Goal: Task Accomplishment & Management: Use online tool/utility

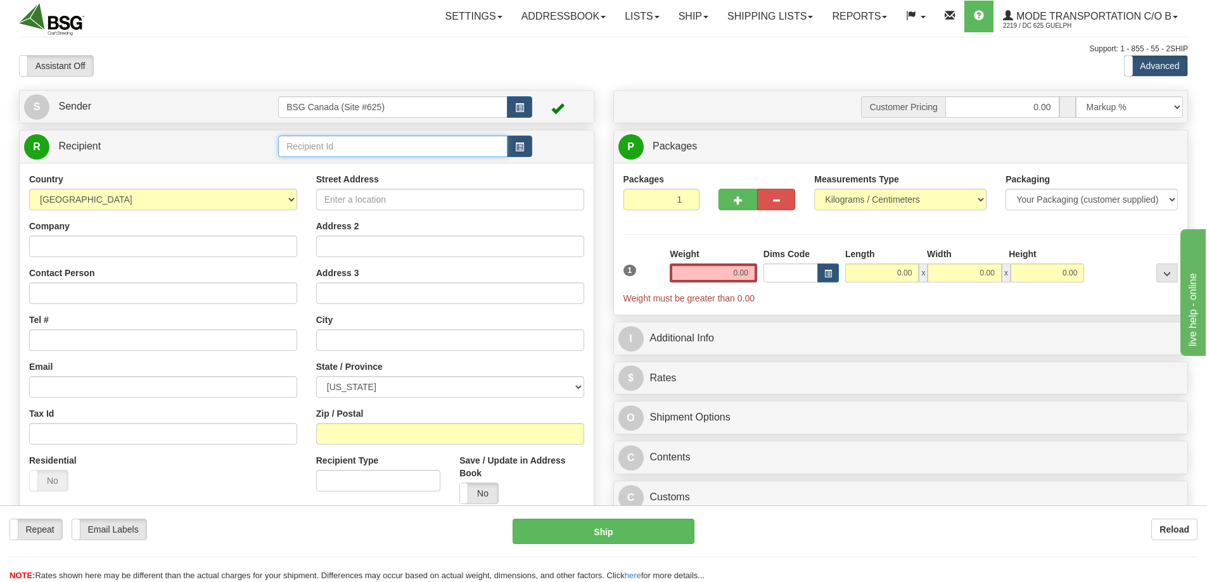
click at [367, 144] on input "text" at bounding box center [392, 147] width 229 height 22
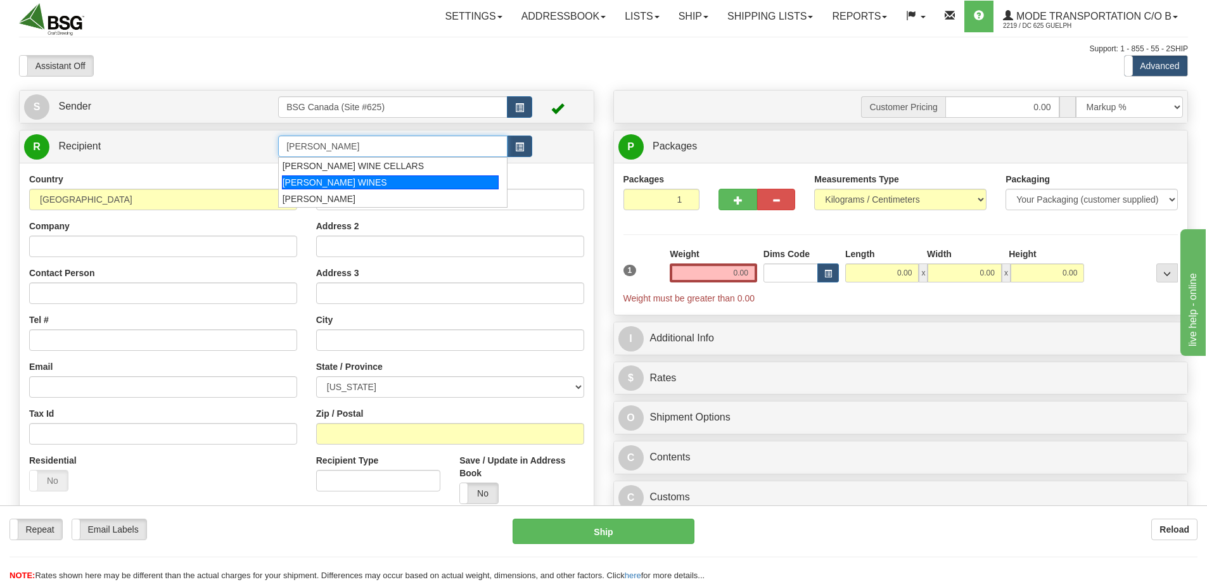
click at [338, 181] on div "DEFALCO WINES" at bounding box center [390, 182] width 217 height 14
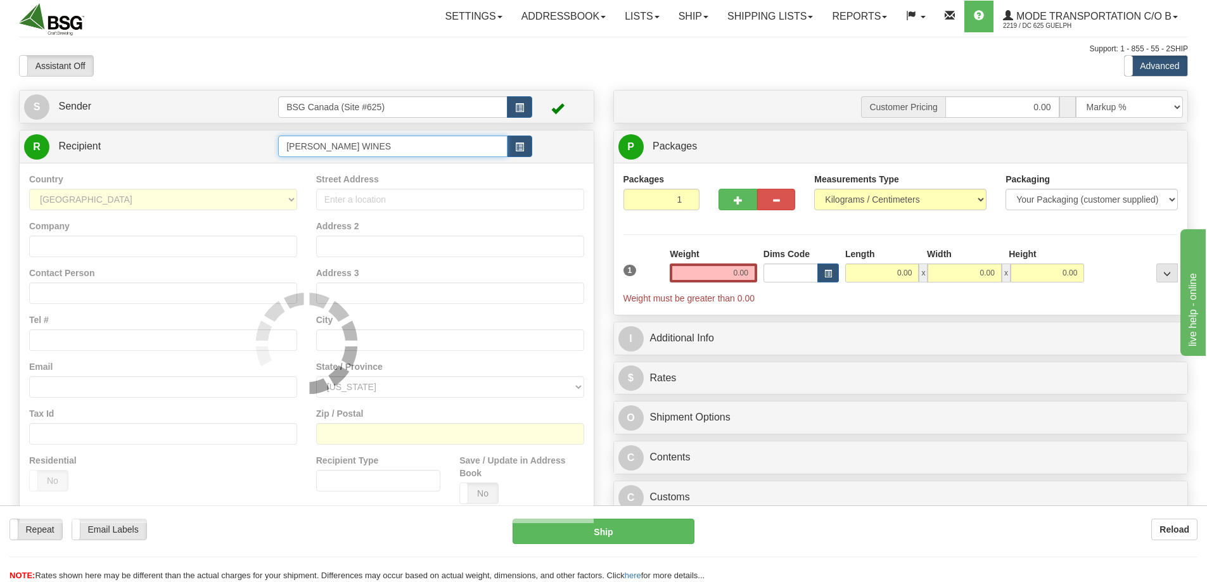
type input "DEFALCO WINES"
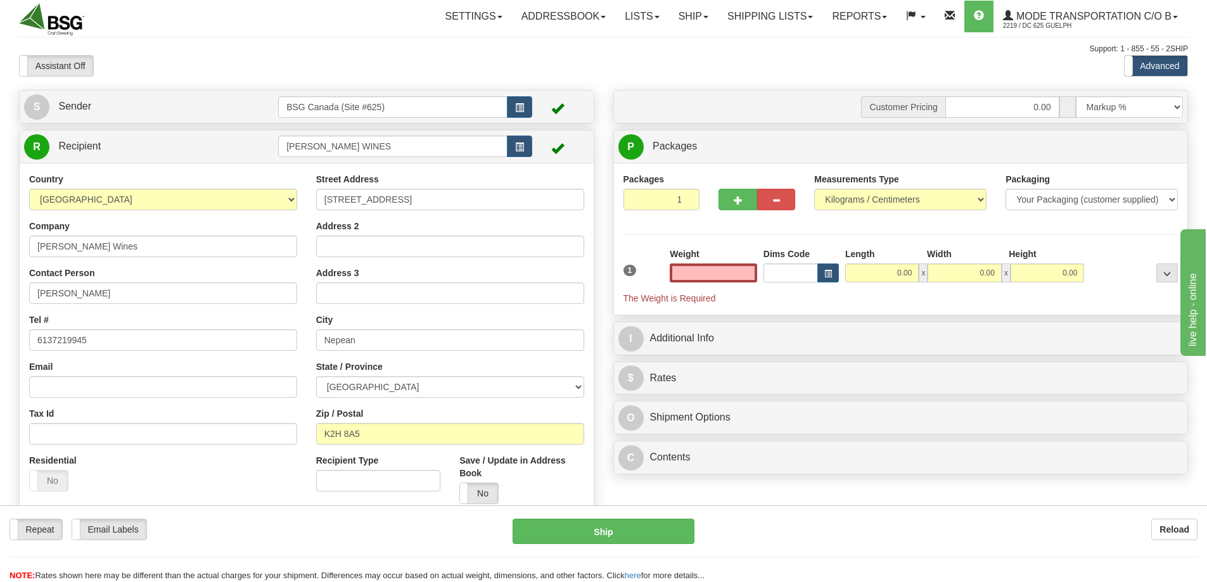
type input "0.00"
click at [720, 272] on input "0.00" at bounding box center [712, 272] width 87 height 19
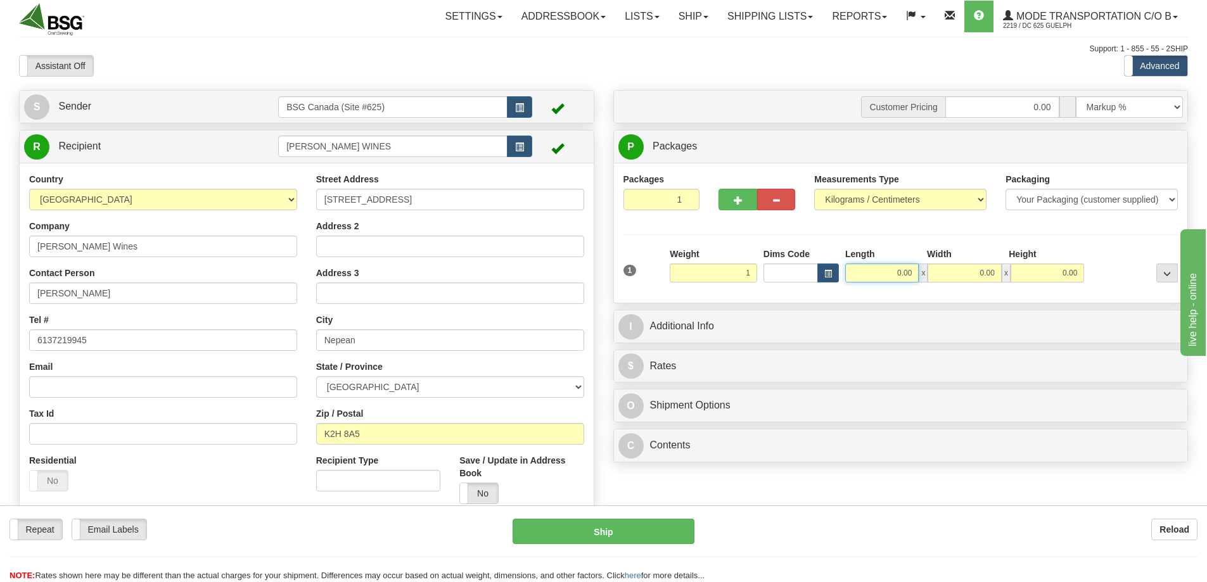
type input "1.00"
click at [882, 274] on input "0.00" at bounding box center [881, 272] width 73 height 19
type input "15.00"
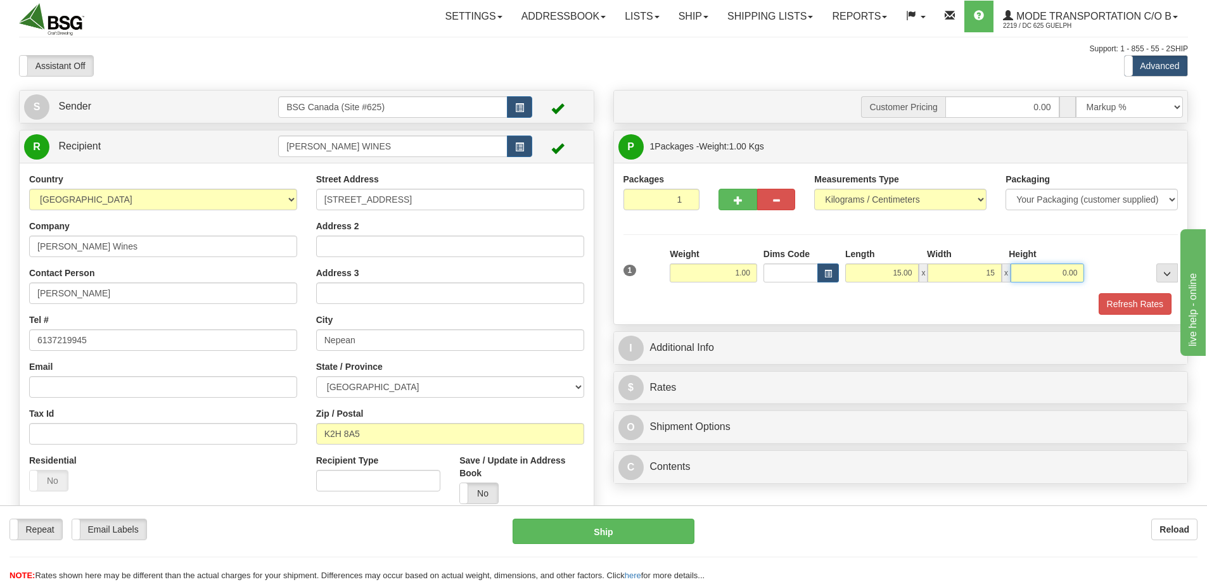
type input "15.00"
type input "10.00"
click at [1117, 299] on button "Refresh Rates" at bounding box center [1134, 304] width 73 height 22
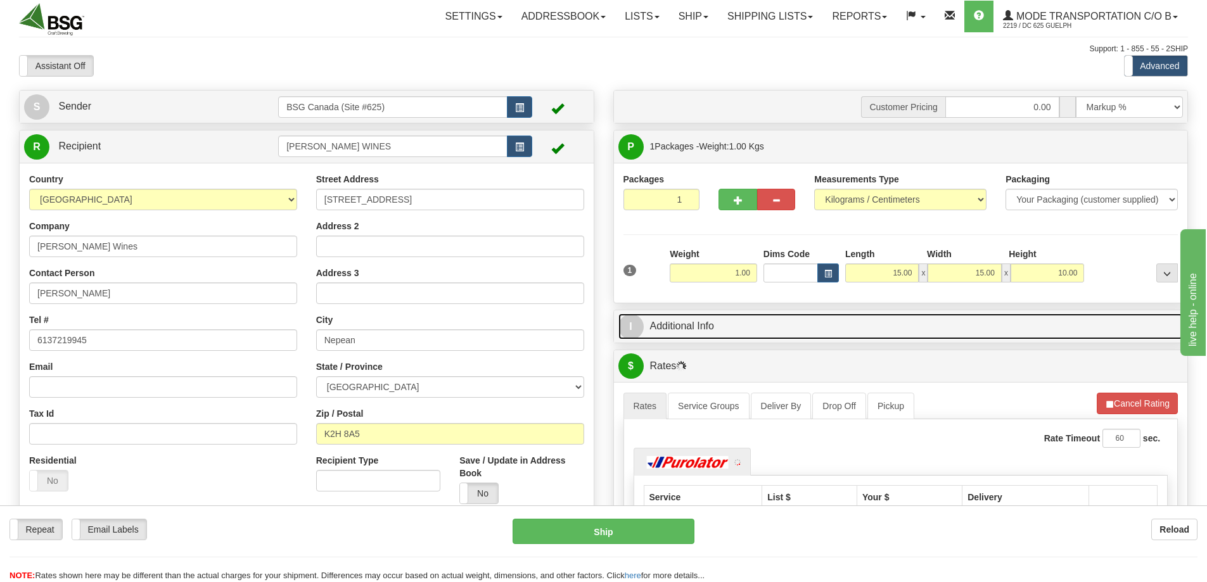
click at [854, 338] on link "I Additional Info" at bounding box center [900, 327] width 565 height 26
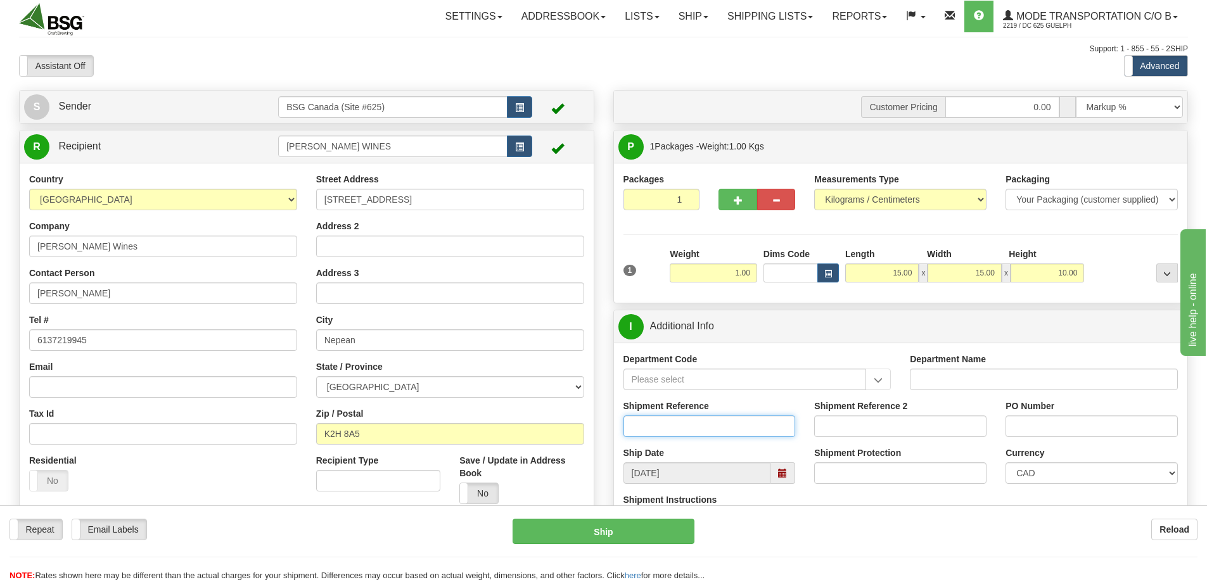
click at [700, 430] on input "Shipment Reference" at bounding box center [709, 426] width 172 height 22
type input "SO170-147411"
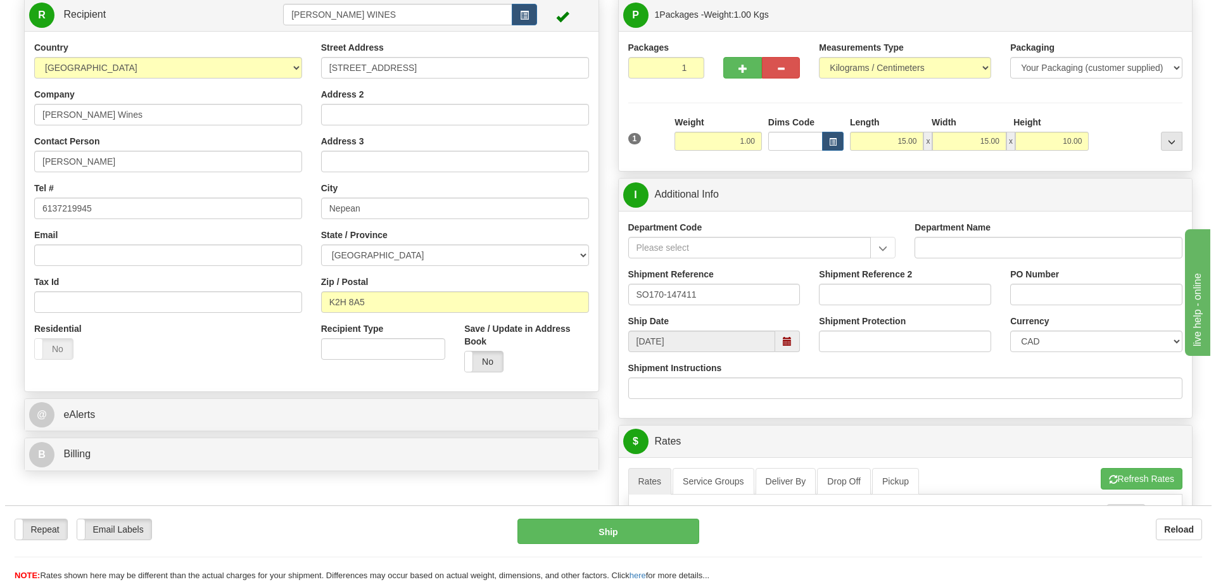
scroll to position [127, 0]
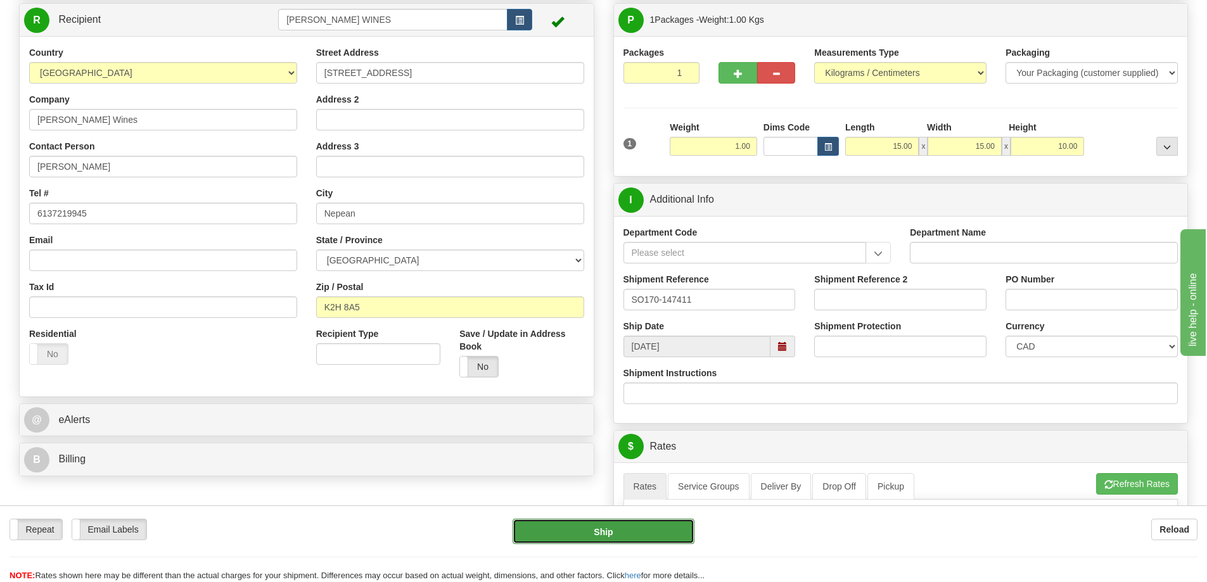
click at [636, 533] on button "Ship" at bounding box center [603, 531] width 182 height 25
type input "260"
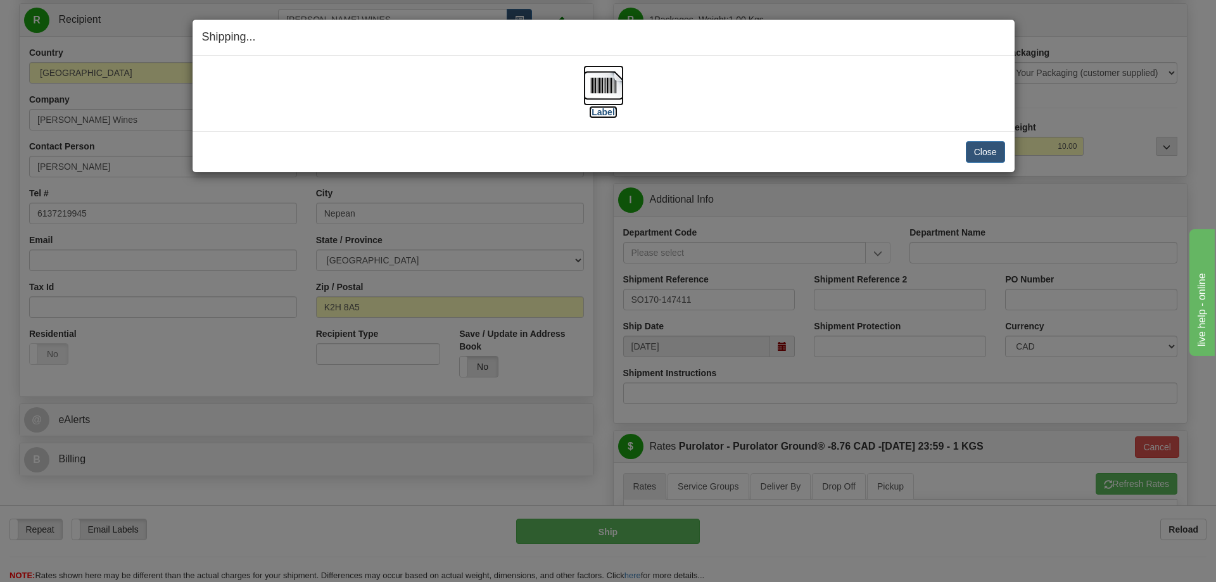
click at [604, 99] on img at bounding box center [603, 85] width 41 height 41
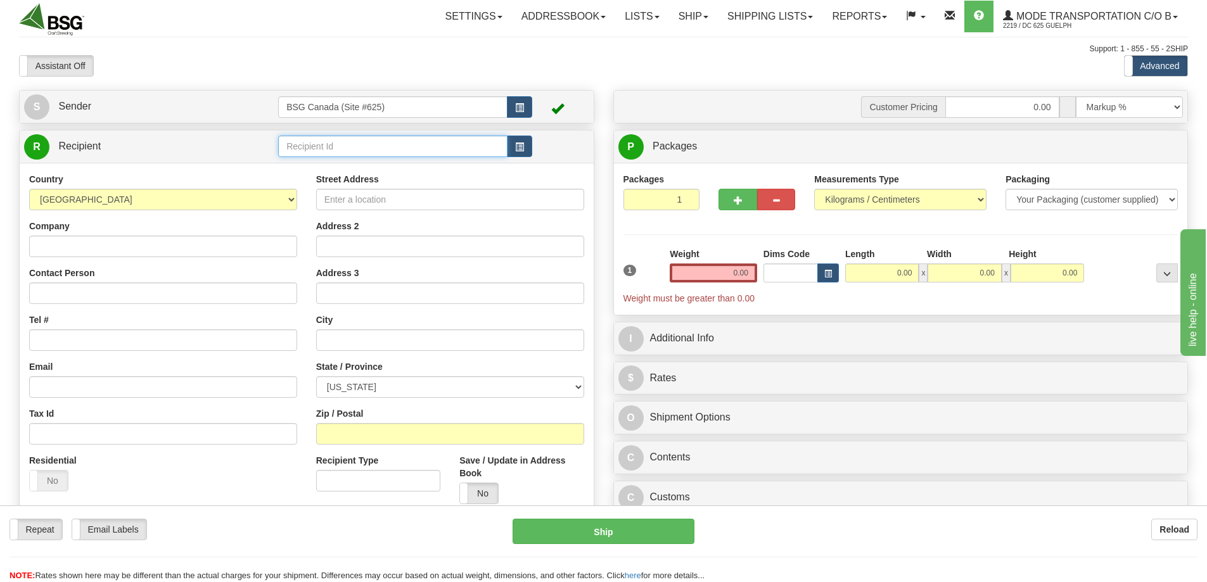
click at [339, 155] on input "text" at bounding box center [392, 147] width 229 height 22
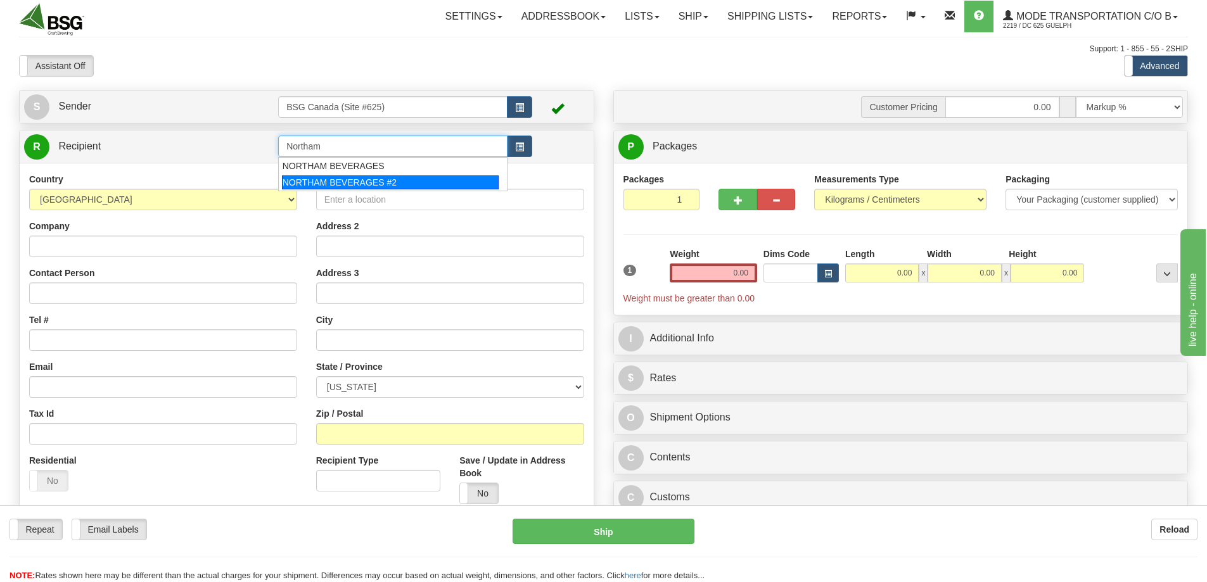
click at [358, 186] on div "NORTHAM BEVERAGES #2" at bounding box center [390, 182] width 217 height 14
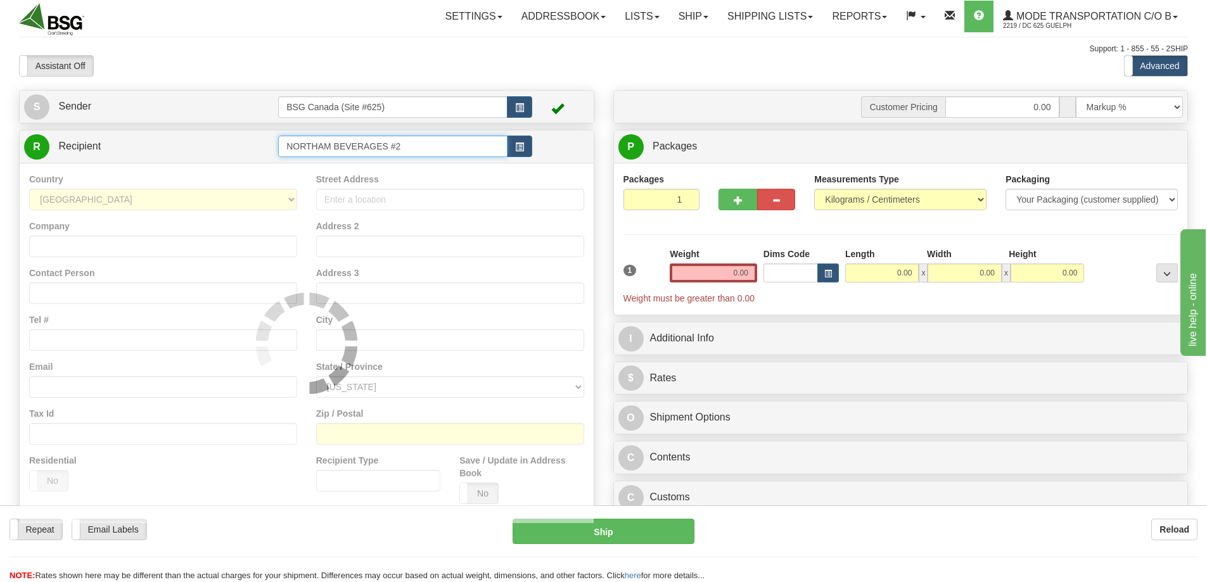
type input "NORTHAM BEVERAGES #2"
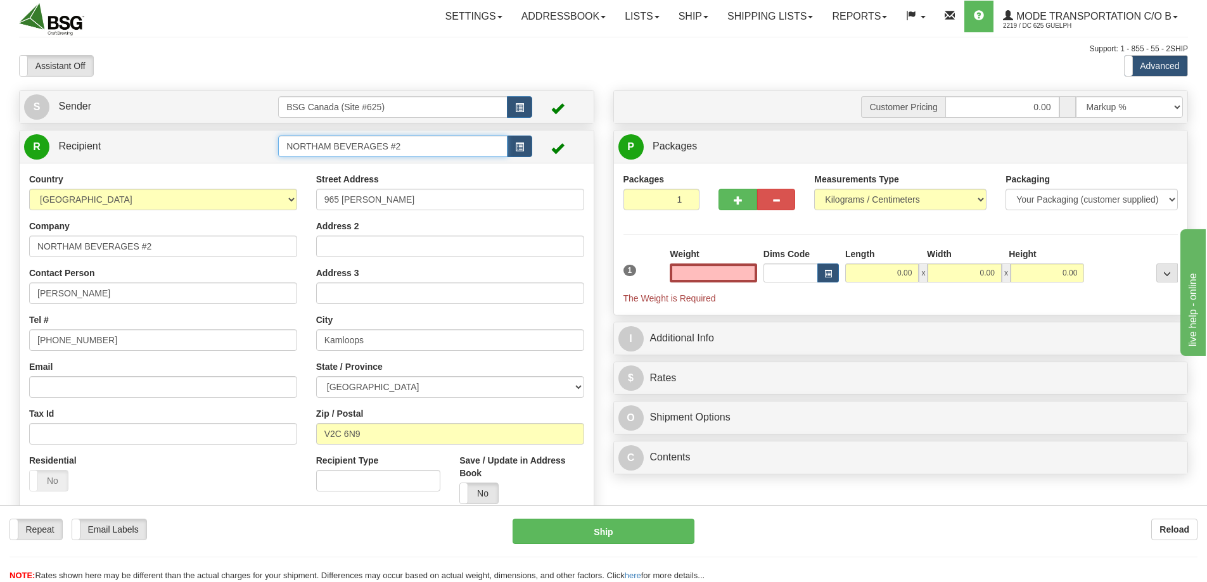
type input "0.00"
click at [415, 148] on input "NORTHAM BEVERAGES #2" at bounding box center [392, 147] width 229 height 22
click at [373, 162] on div "NORTHAM BEVERAGES" at bounding box center [390, 166] width 217 height 14
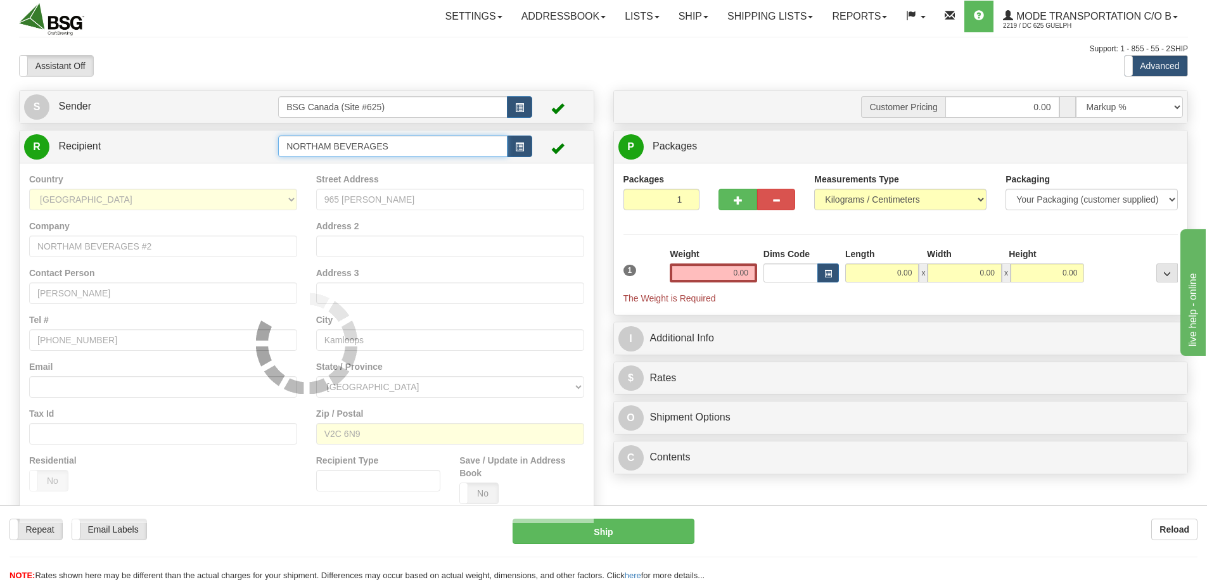
type input "NORTHAM BEVERAGES"
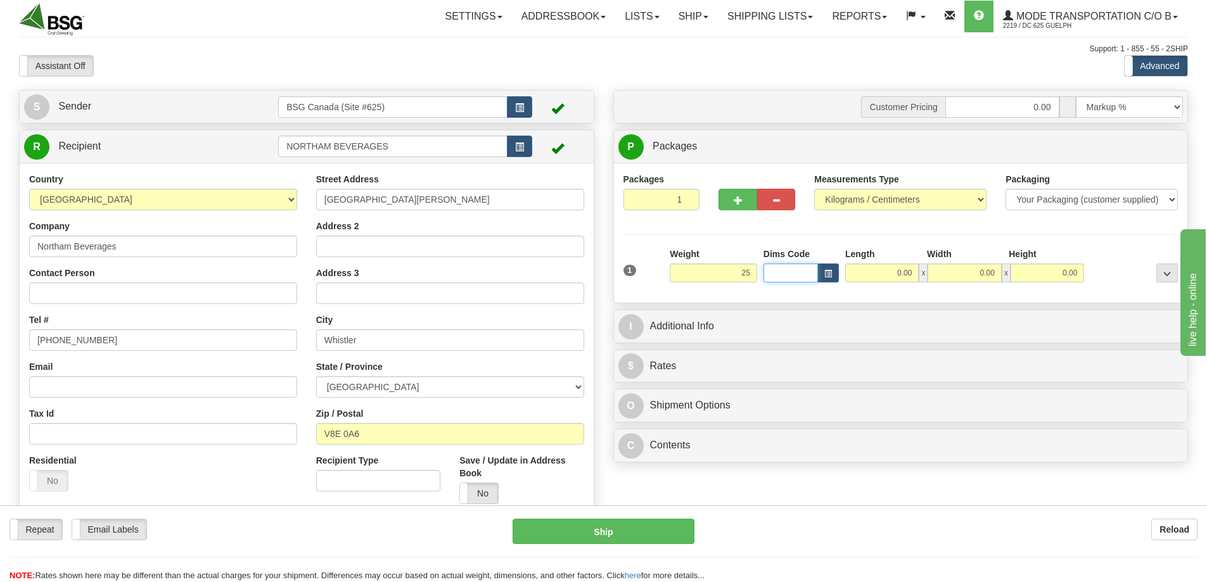
type input "25.00"
type input "45.00"
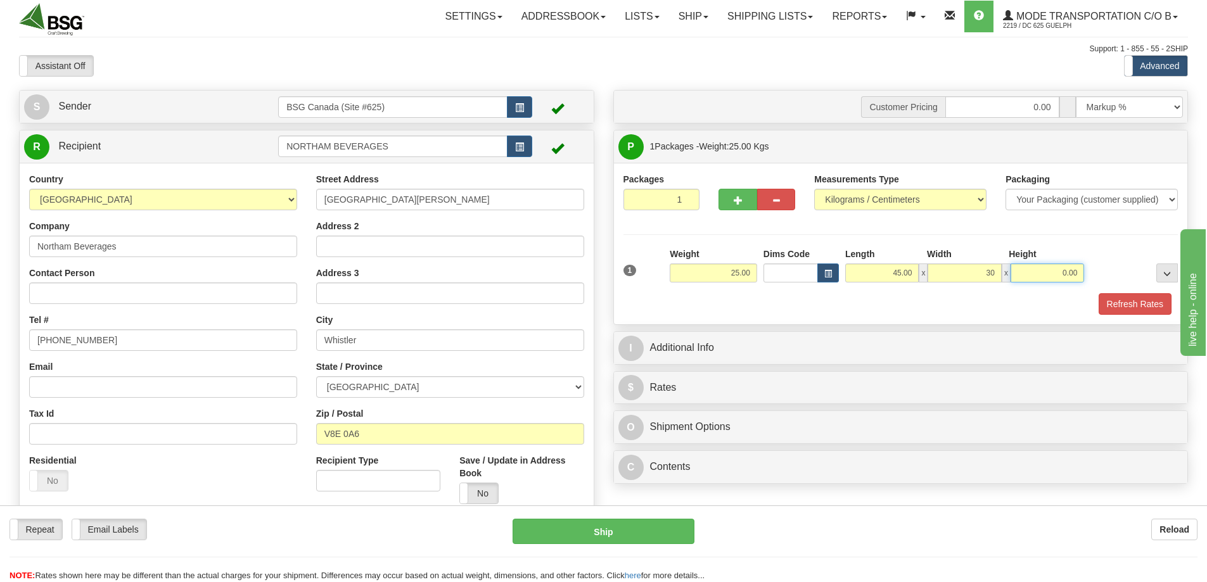
type input "30.00"
click at [1110, 305] on button "Refresh Rates" at bounding box center [1134, 304] width 73 height 22
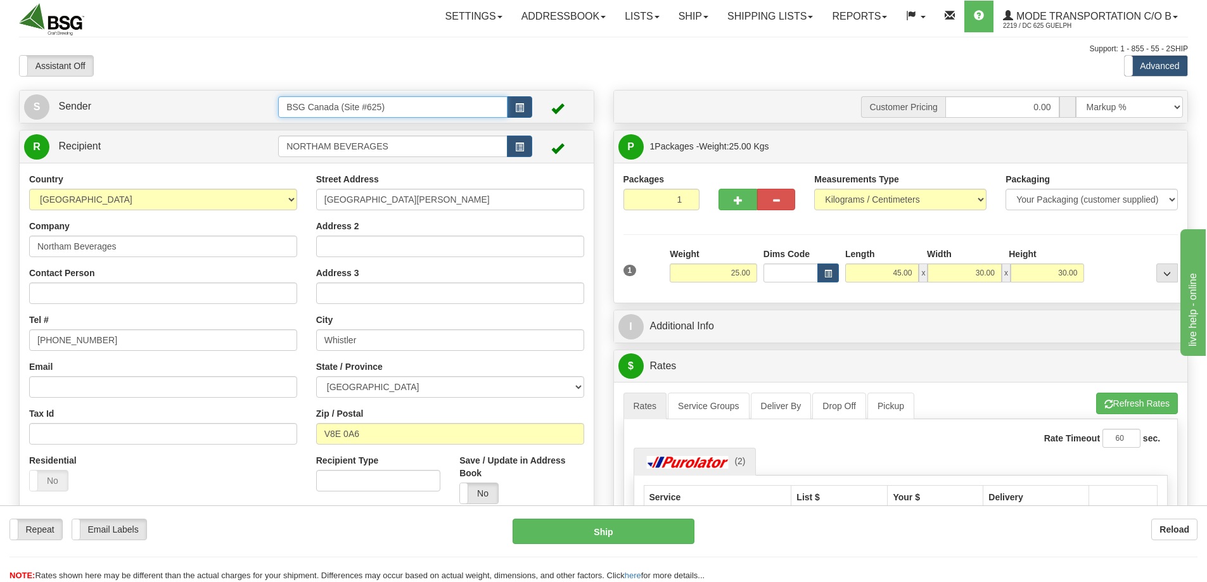
click at [350, 104] on input "BSG Canada (Site #625)" at bounding box center [392, 107] width 229 height 22
click at [325, 129] on div "BSG DELTA 621" at bounding box center [390, 127] width 217 height 14
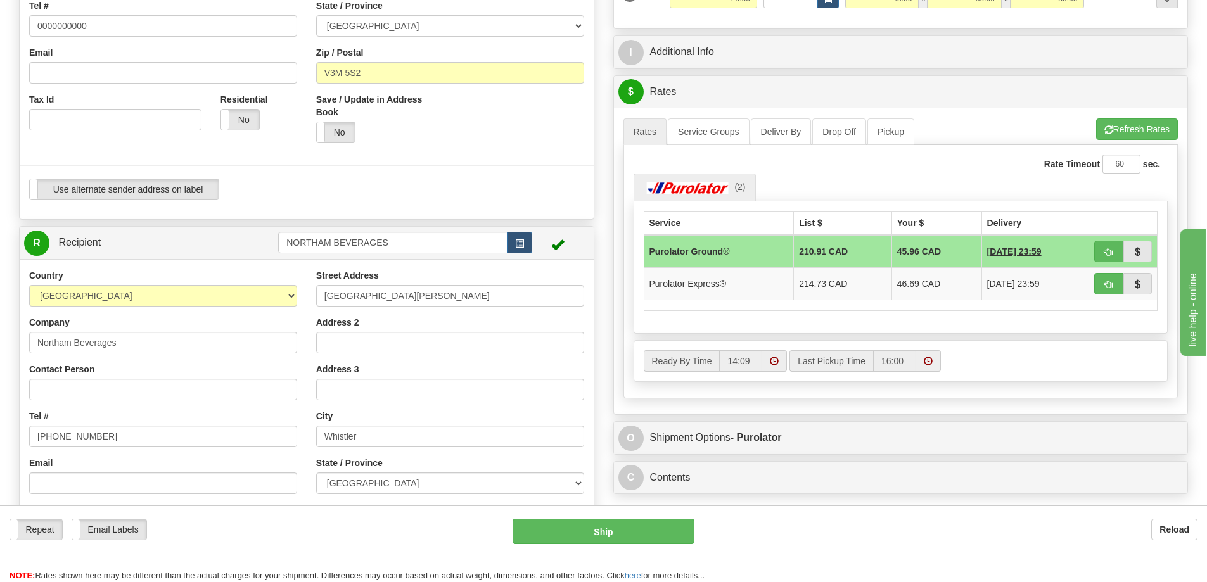
scroll to position [317, 0]
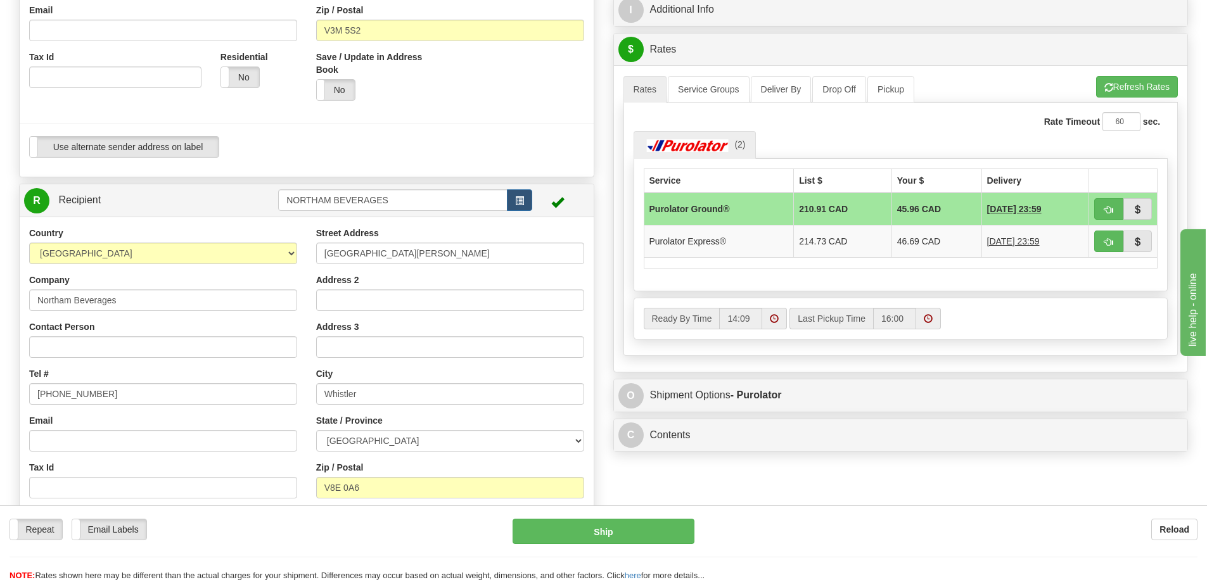
type input "BSG DELTA 621"
